Goal: Navigation & Orientation: Find specific page/section

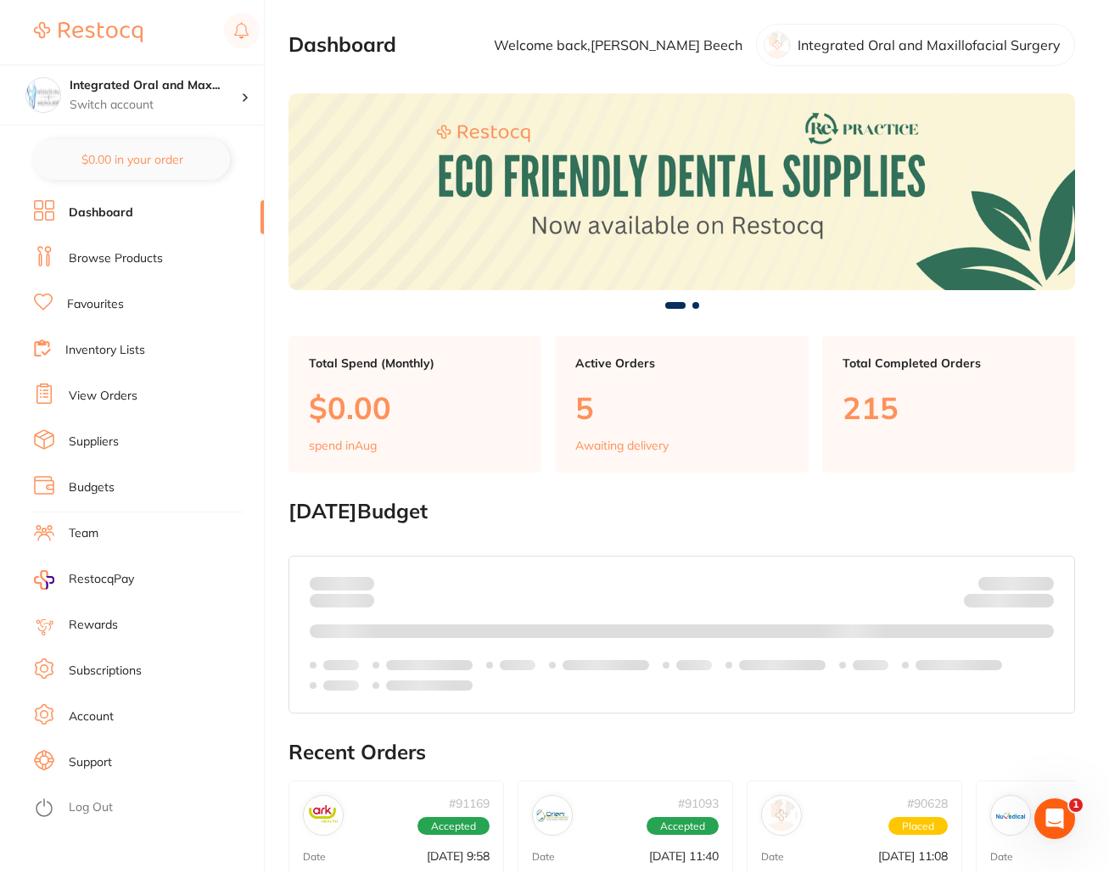
click at [412, 38] on section "Dashboard Welcome back, [PERSON_NAME] Integrated [MEDICAL_DATA]" at bounding box center [681, 45] width 786 height 42
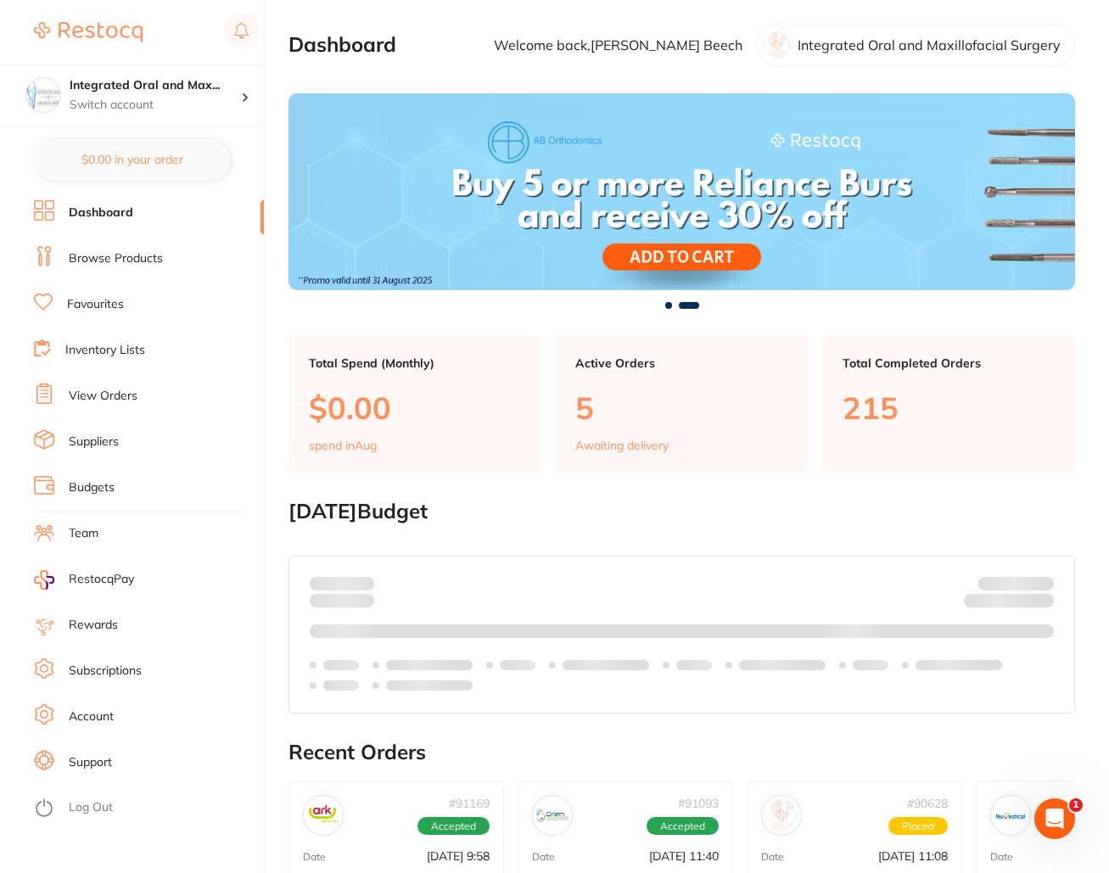
click at [413, 39] on section "Dashboard Welcome back, [PERSON_NAME] Integrated [MEDICAL_DATA]" at bounding box center [681, 45] width 786 height 42
click at [410, 40] on section "Dashboard Welcome back, [PERSON_NAME] Integrated [MEDICAL_DATA]" at bounding box center [681, 45] width 786 height 42
drag, startPoint x: 447, startPoint y: 32, endPoint x: 481, endPoint y: 32, distance: 33.9
click at [447, 32] on section "Dashboard Welcome back, [PERSON_NAME] Integrated [MEDICAL_DATA]" at bounding box center [681, 45] width 786 height 42
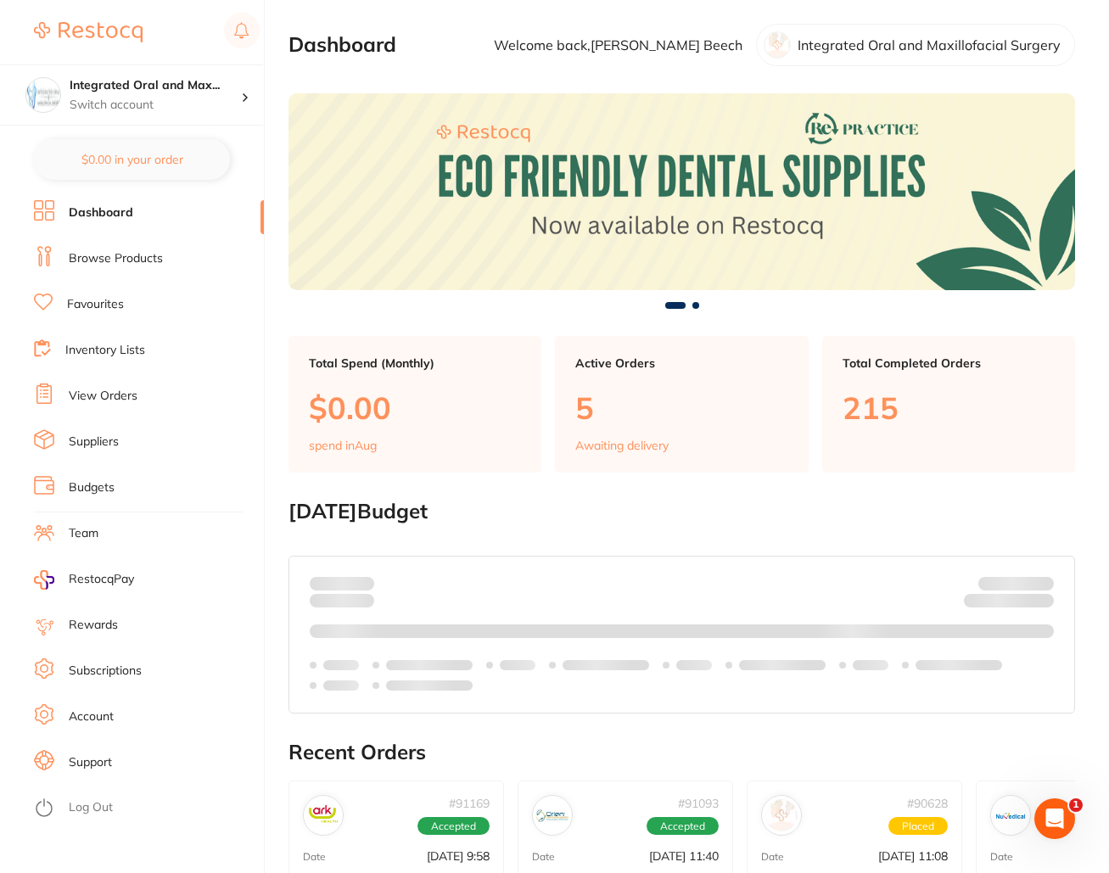
click at [861, 46] on p "Integrated Oral and Maxillofacial Surgery" at bounding box center [928, 44] width 263 height 15
click at [446, 32] on section "Dashboard Welcome back, [PERSON_NAME] Integrated [MEDICAL_DATA]" at bounding box center [681, 45] width 786 height 42
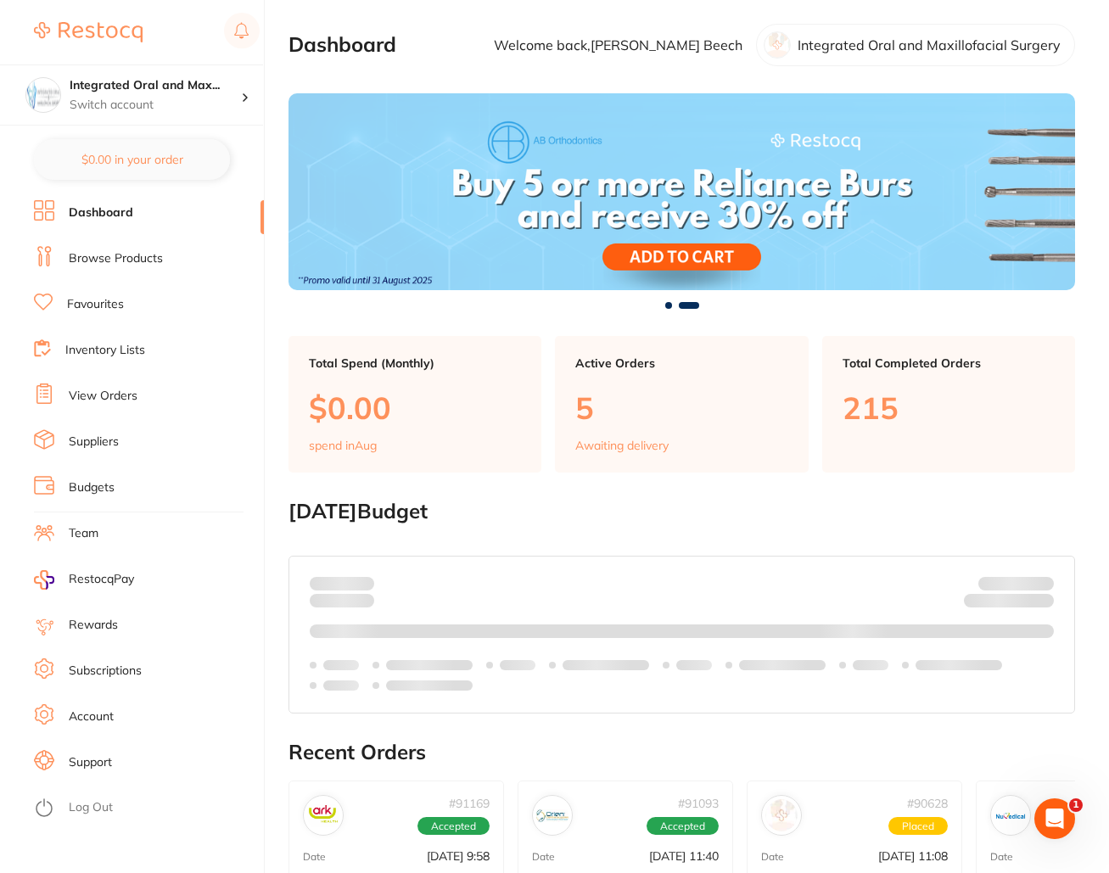
click at [447, 30] on section "Dashboard Welcome back, [PERSON_NAME] Integrated [MEDICAL_DATA]" at bounding box center [681, 45] width 786 height 42
click at [446, 30] on section "Dashboard Welcome back, [PERSON_NAME] Integrated [MEDICAL_DATA]" at bounding box center [681, 45] width 786 height 42
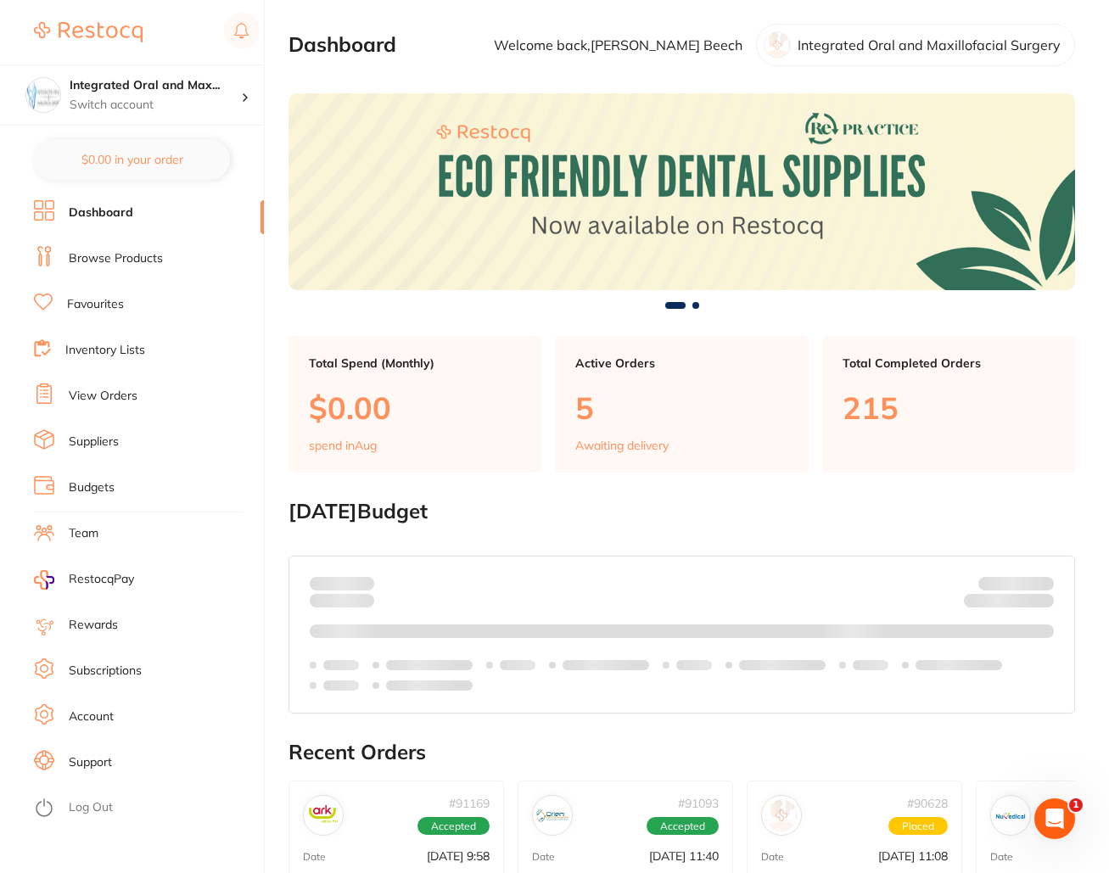
click at [444, 31] on section "Dashboard Welcome back, [PERSON_NAME] Integrated [MEDICAL_DATA]" at bounding box center [681, 45] width 786 height 42
click at [447, 28] on section "Dashboard Welcome back, [PERSON_NAME] Integrated [MEDICAL_DATA]" at bounding box center [681, 45] width 786 height 42
click at [448, 28] on section "Dashboard Welcome back, [PERSON_NAME] Integrated [MEDICAL_DATA]" at bounding box center [681, 45] width 786 height 42
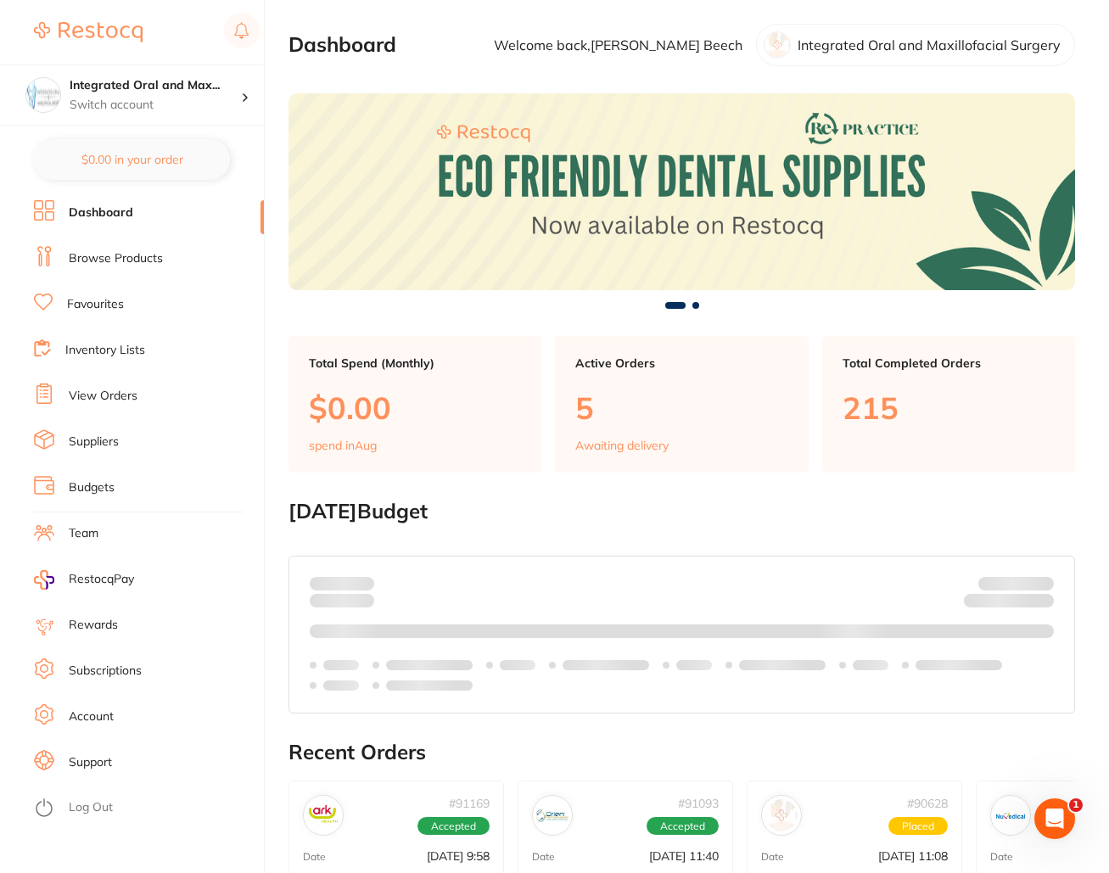
click at [467, 46] on section "Dashboard Welcome back, [PERSON_NAME] Integrated [MEDICAL_DATA]" at bounding box center [681, 45] width 786 height 42
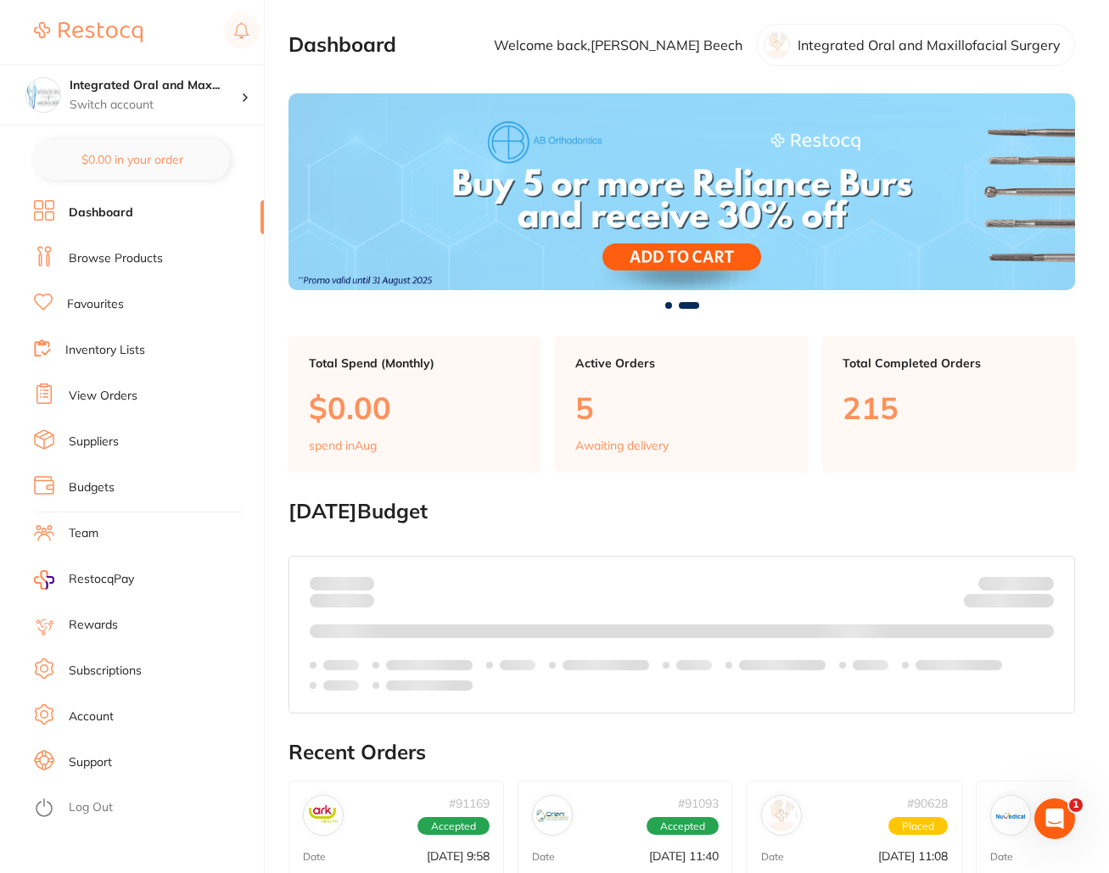
click at [193, 24] on div at bounding box center [147, 32] width 226 height 39
click at [157, 18] on div at bounding box center [147, 32] width 226 height 39
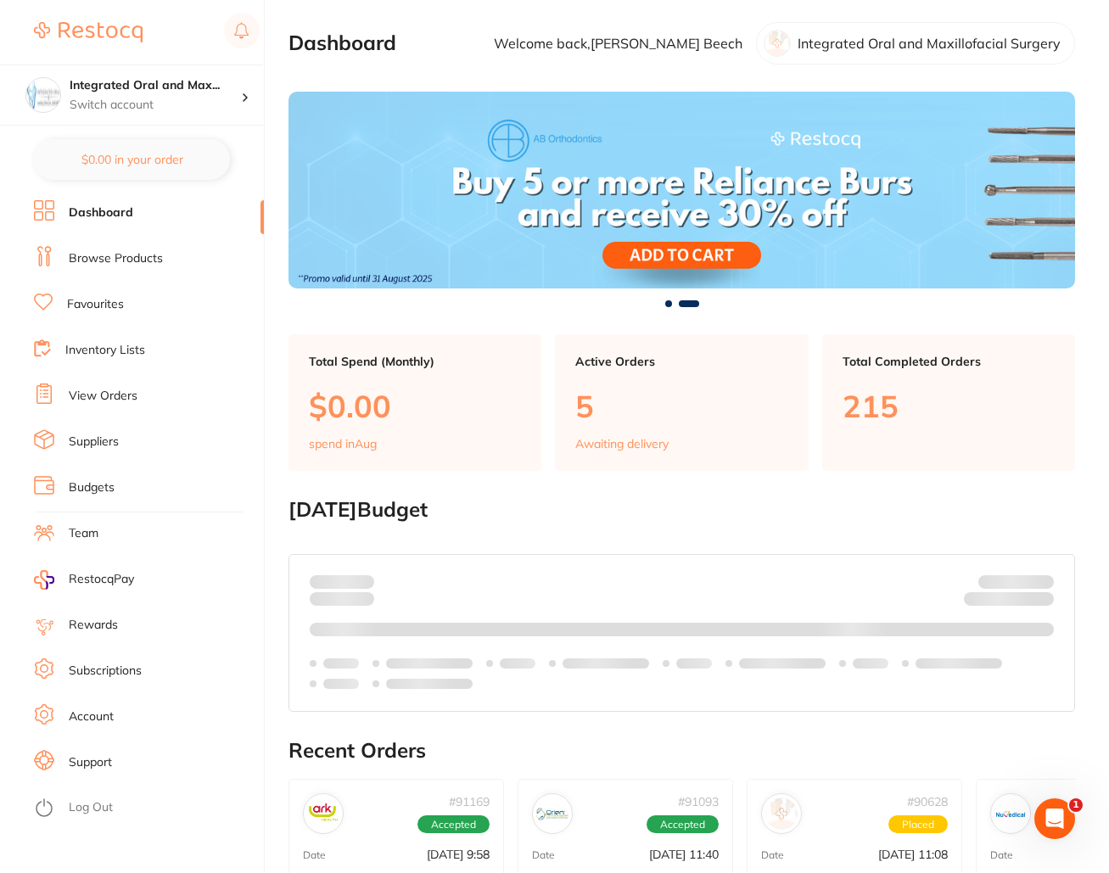
click at [109, 394] on link "View Orders" at bounding box center [103, 396] width 69 height 17
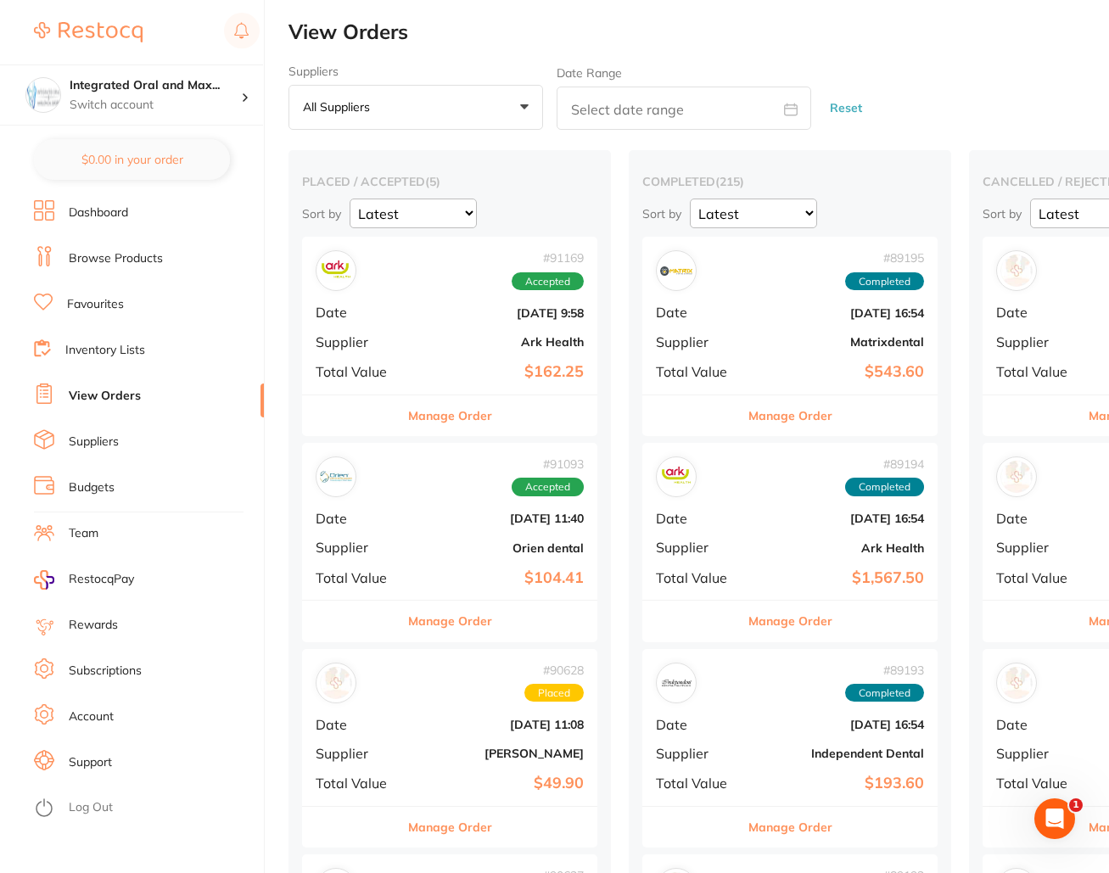
click at [661, 109] on input "text" at bounding box center [683, 108] width 254 height 43
select select "7"
select select "2025"
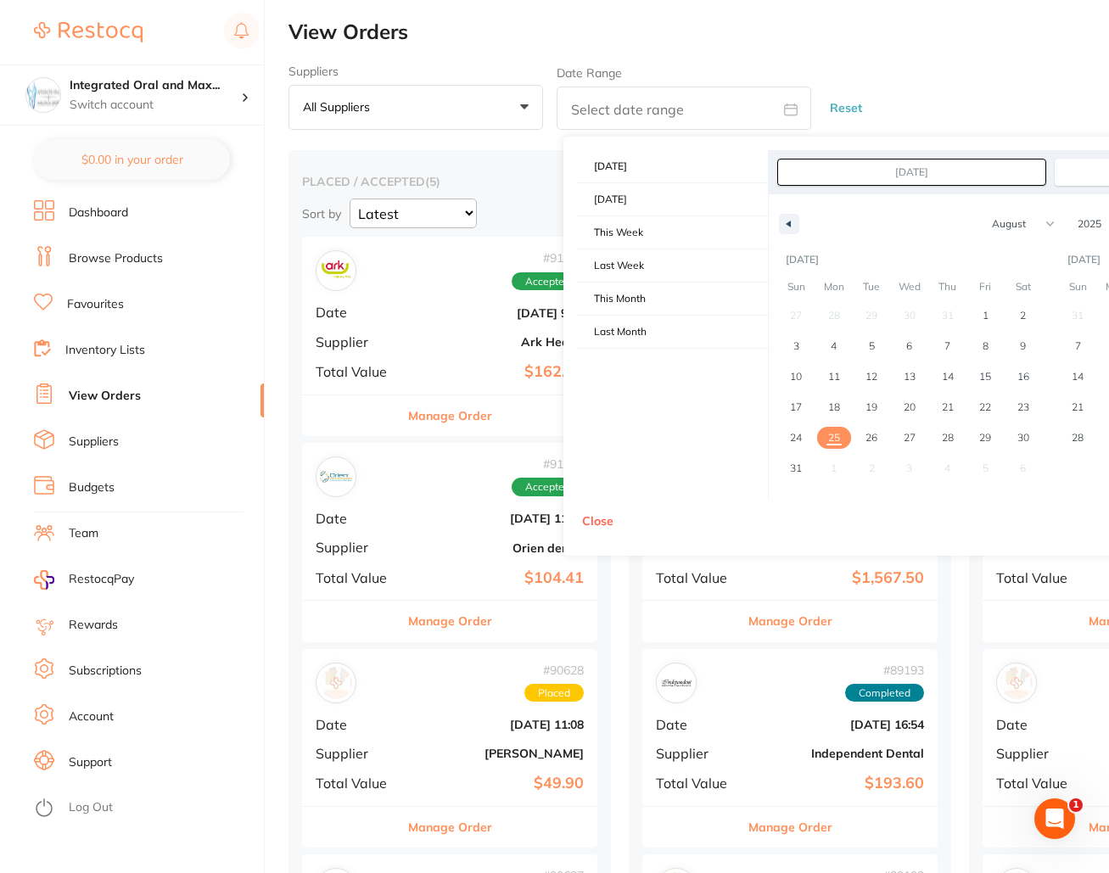
click at [662, 108] on input "text" at bounding box center [683, 108] width 254 height 43
click at [109, 308] on link "Favourites" at bounding box center [95, 304] width 57 height 17
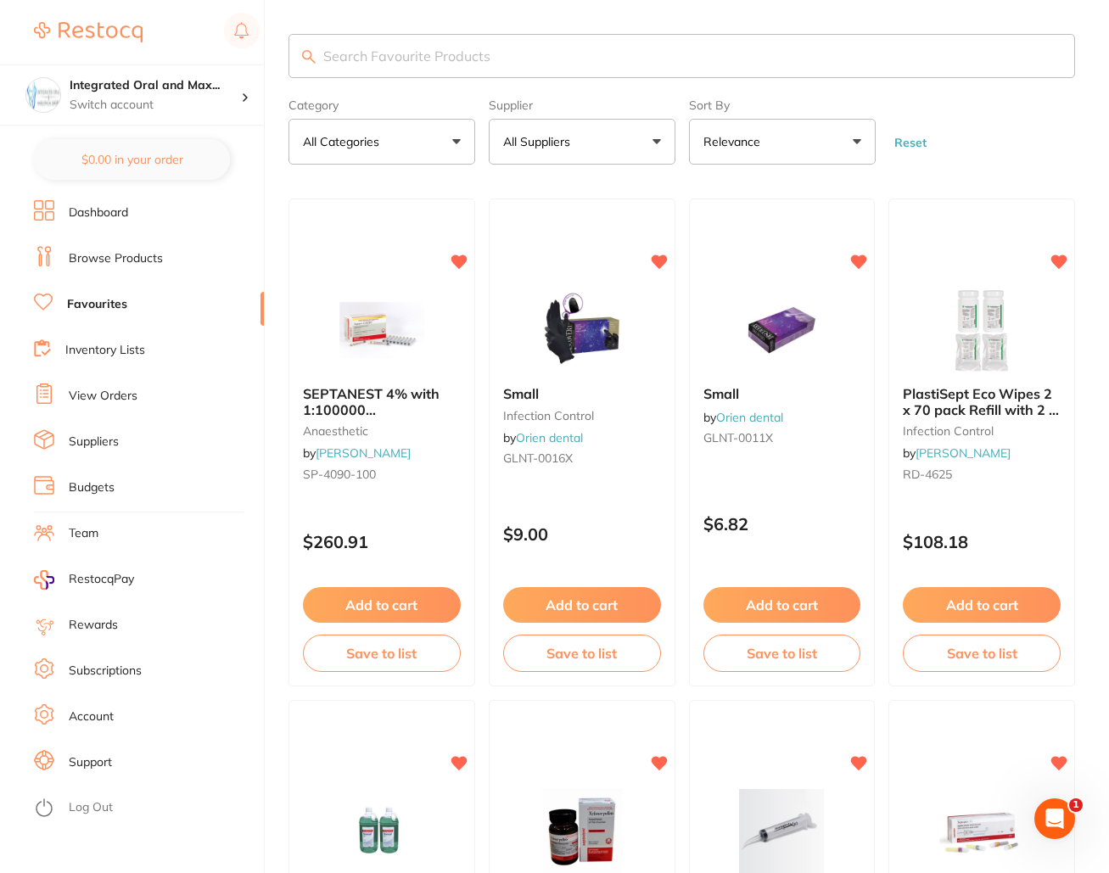
click at [434, 60] on input "search" at bounding box center [681, 56] width 786 height 44
click at [434, 59] on input "search" at bounding box center [681, 56] width 786 height 44
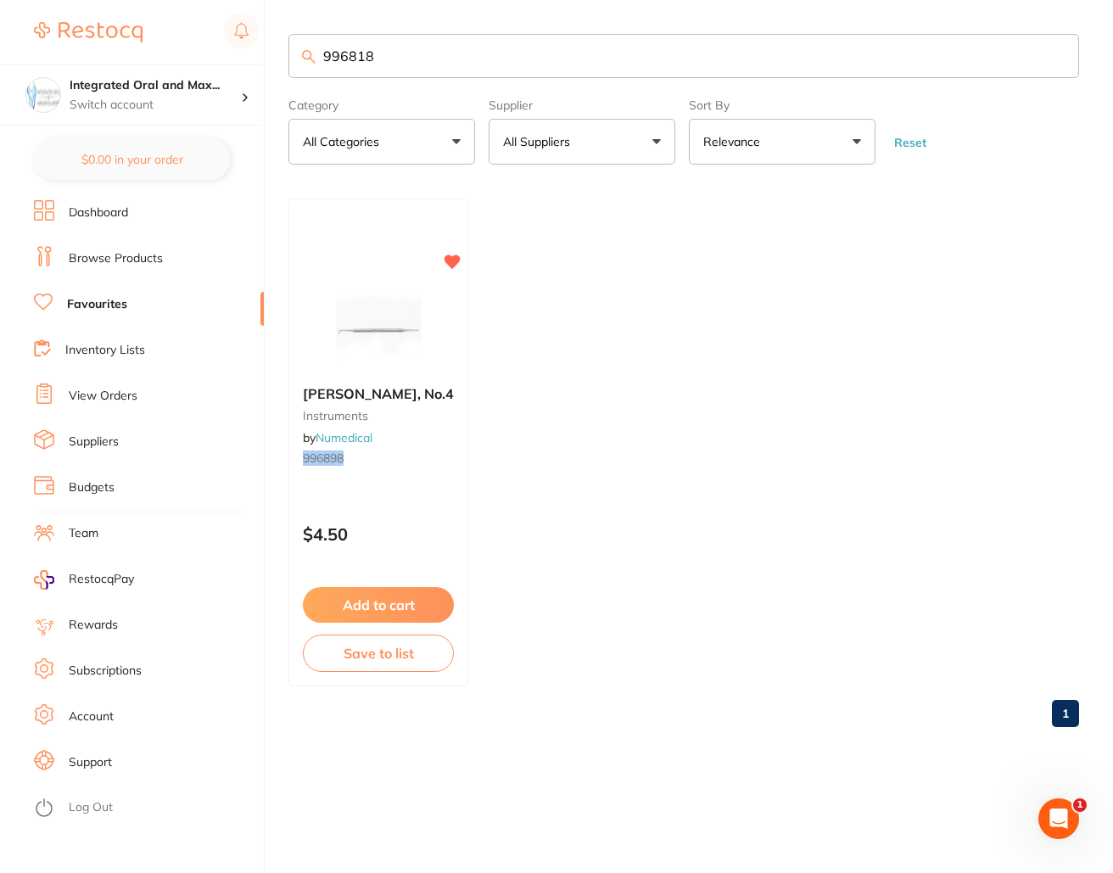
click at [575, 262] on ul "[PERSON_NAME], No.4 instruments by Numedical 996898 $4.50 Add to cart Save to l…" at bounding box center [683, 442] width 791 height 488
drag, startPoint x: 411, startPoint y: 62, endPoint x: 249, endPoint y: 54, distance: 162.2
click at [249, 54] on div "$45.00 Integrated Oral and Max... Switch account Integrated [MEDICAL_DATA] $0.0…" at bounding box center [556, 436] width 1113 height 873
type input "cassette"
click at [525, 156] on button "All Suppliers" at bounding box center [582, 142] width 187 height 46
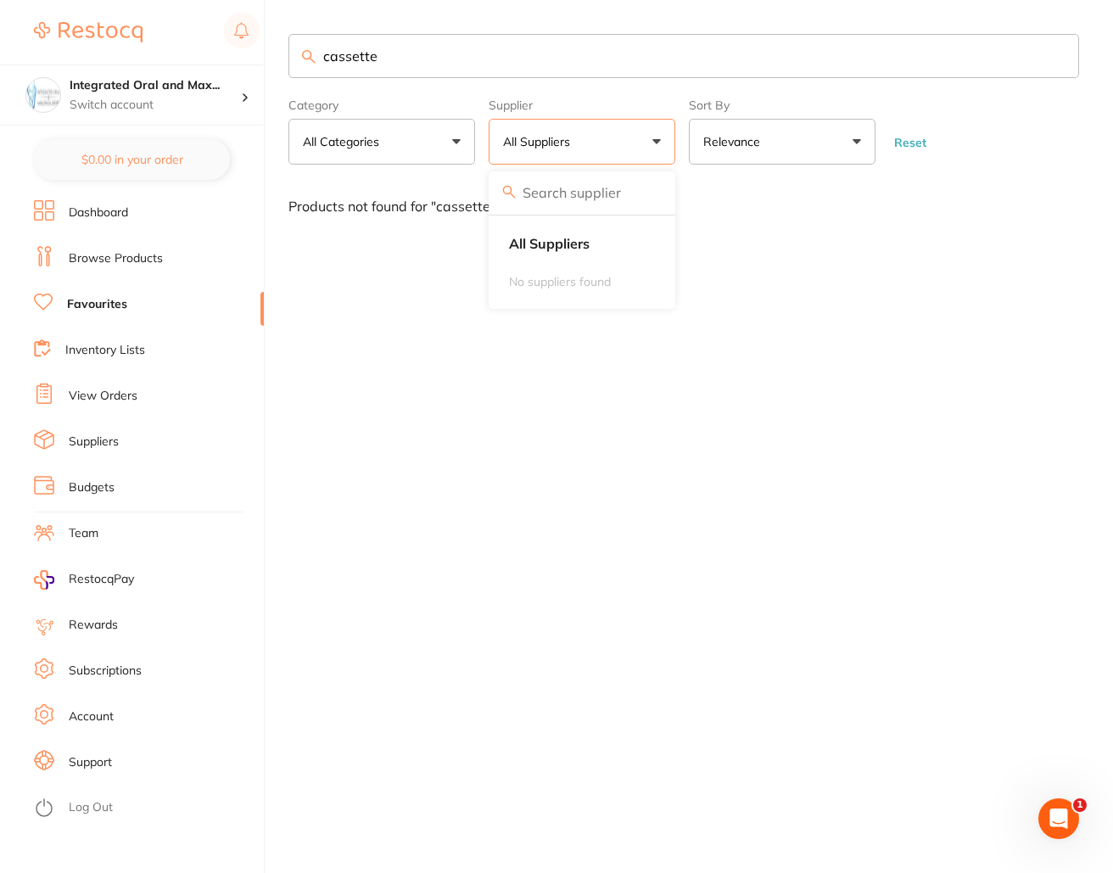
click at [580, 284] on li "No suppliers found" at bounding box center [581, 282] width 173 height 34
click at [475, 42] on input "cassette" at bounding box center [683, 56] width 791 height 44
click at [561, 148] on p "All Suppliers" at bounding box center [540, 141] width 74 height 17
click at [365, 39] on input "cassette" at bounding box center [683, 56] width 791 height 44
drag, startPoint x: 416, startPoint y: 62, endPoint x: 215, endPoint y: 64, distance: 201.9
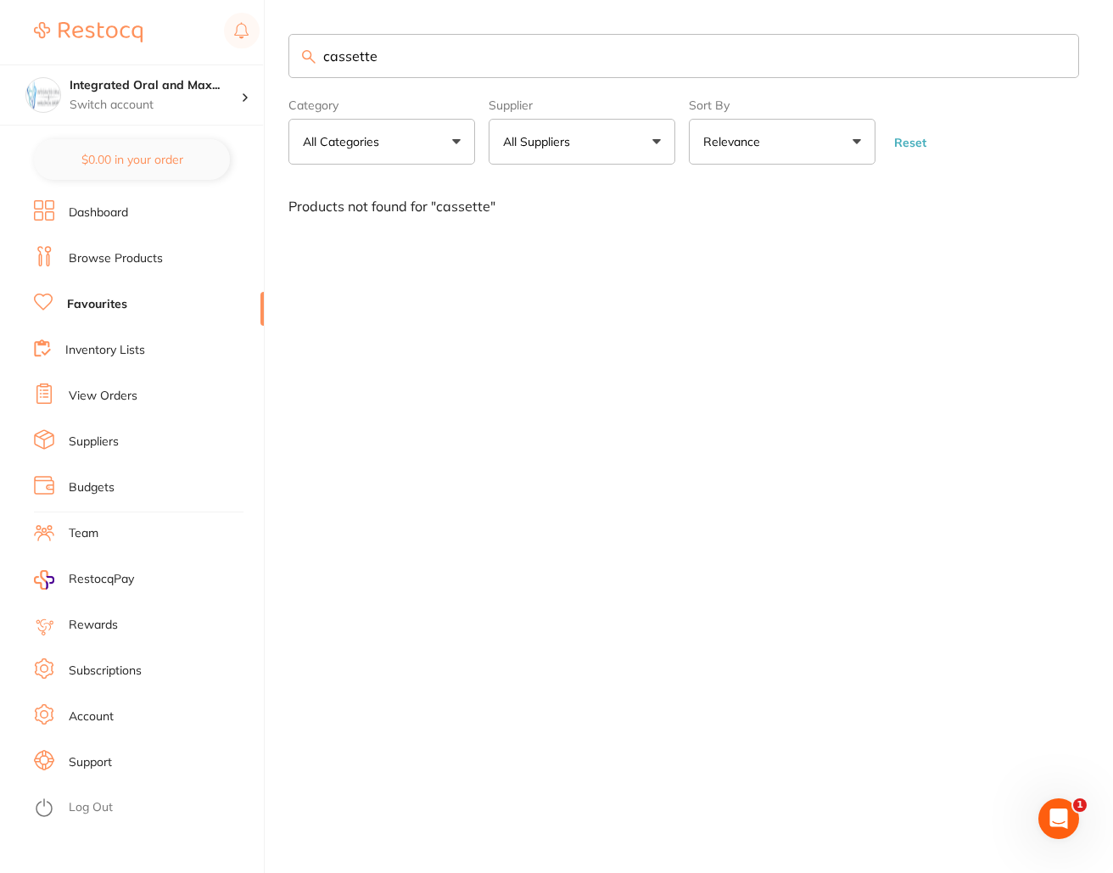
click at [215, 64] on div "$45.00 Integrated Oral and Max... Switch account Integrated [MEDICAL_DATA] $0.0…" at bounding box center [556, 436] width 1113 height 873
drag, startPoint x: 350, startPoint y: 67, endPoint x: 260, endPoint y: 60, distance: 90.2
click at [262, 60] on div "$45.00 Integrated Oral and Max... Switch account Integrated [MEDICAL_DATA] $0.0…" at bounding box center [556, 436] width 1113 height 873
